Goal: Task Accomplishment & Management: Manage account settings

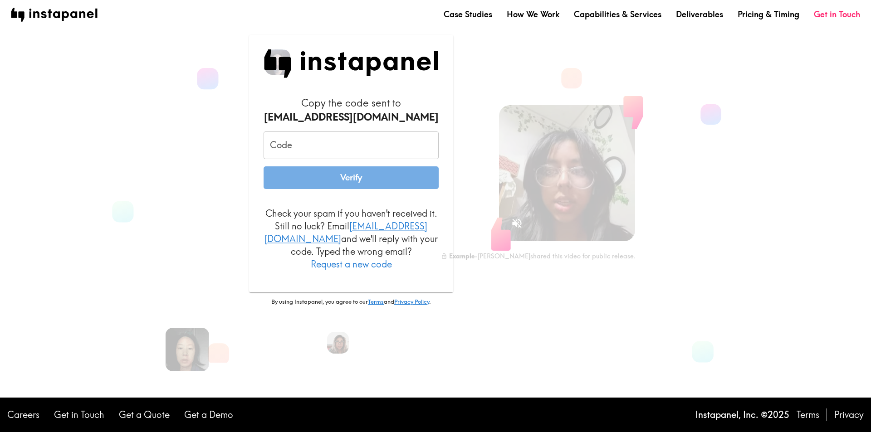
click at [27, 235] on main "Copy the code sent to [EMAIL_ADDRESS][DOMAIN_NAME] Code Code Verify Check your …" at bounding box center [435, 199] width 871 height 398
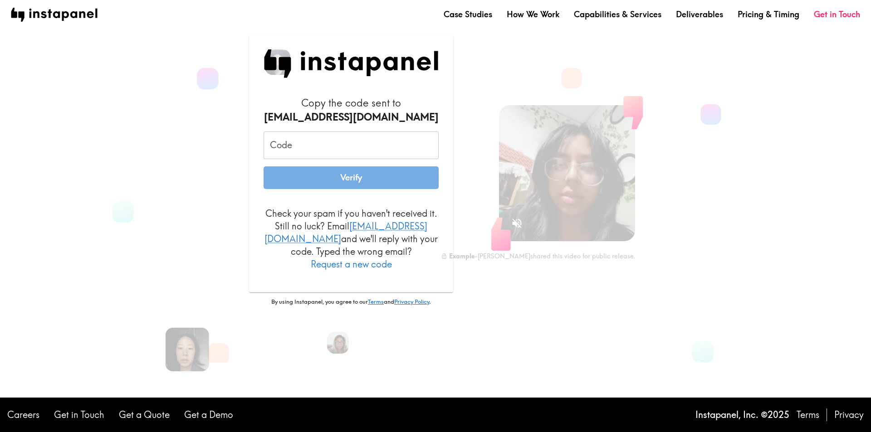
click at [309, 151] on input "Code" at bounding box center [351, 146] width 175 height 28
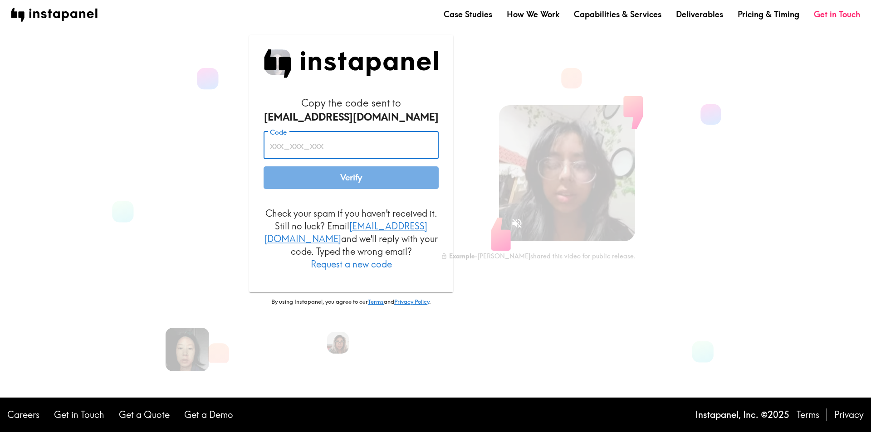
paste input "FMF_gih_7dF"
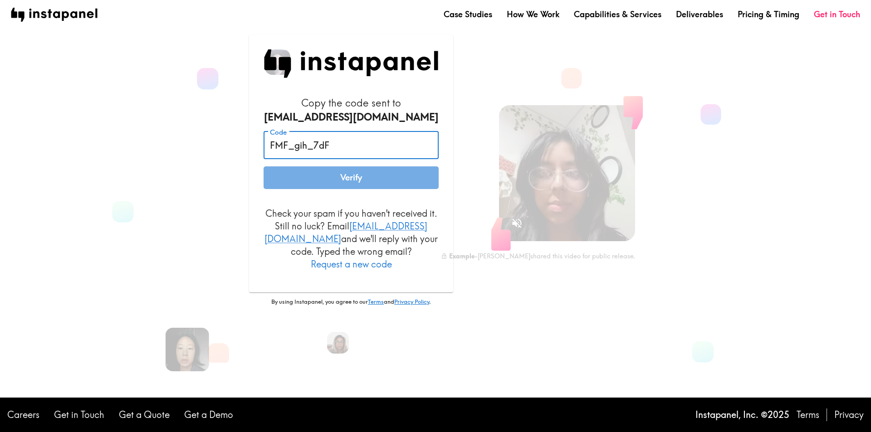
type input "FMF_gih_7dF"
click at [332, 183] on button "Verify" at bounding box center [351, 178] width 175 height 23
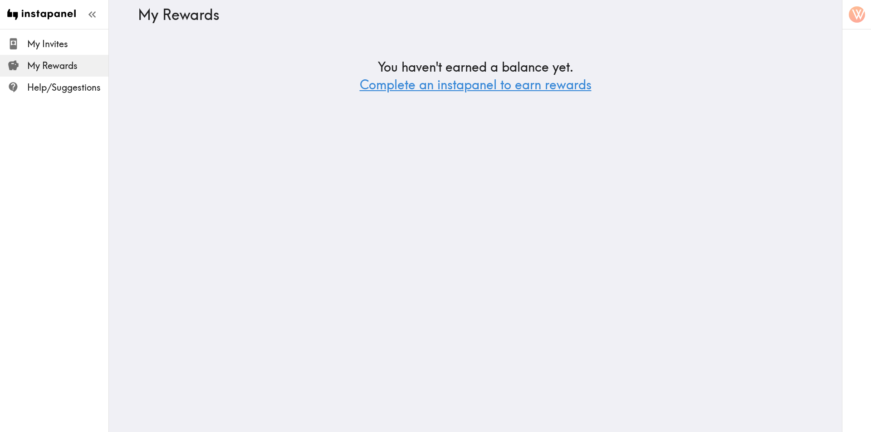
click at [470, 87] on link "Complete an instapanel to earn rewards" at bounding box center [476, 85] width 232 height 16
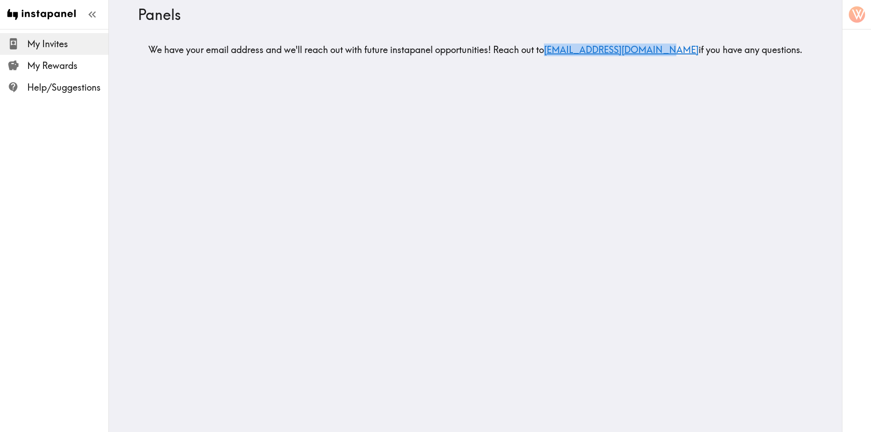
drag, startPoint x: 566, startPoint y: 54, endPoint x: 672, endPoint y: 57, distance: 106.2
click at [672, 57] on main "Panels We have your email address and we'll reach out with future instapanel op…" at bounding box center [475, 50] width 733 height 42
copy link "[EMAIL_ADDRESS][DOMAIN_NAME]"
click at [705, 71] on html "Instapanel - Panels My Invites My Rewards Help/Suggestions W Panels We have you…" at bounding box center [435, 35] width 871 height 71
click at [65, 69] on span "My Rewards" at bounding box center [67, 65] width 81 height 13
